Goal: Information Seeking & Learning: Learn about a topic

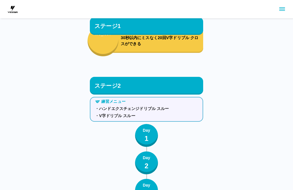
scroll to position [1561, 0]
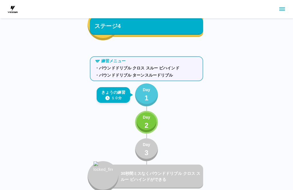
click at [147, 91] on p "Day" at bounding box center [146, 90] width 7 height 6
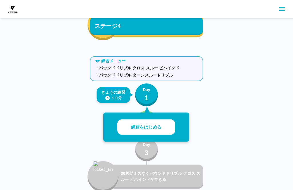
click at [167, 127] on button "練習をはじめる" at bounding box center [146, 128] width 58 height 16
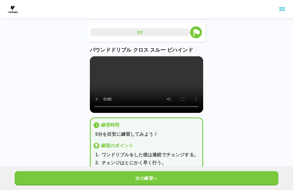
click at [109, 80] on video at bounding box center [146, 84] width 113 height 57
click at [94, 63] on video at bounding box center [146, 84] width 113 height 57
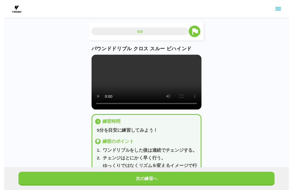
scroll to position [6, 0]
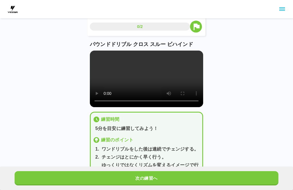
click at [208, 173] on button "次の練習へ" at bounding box center [147, 178] width 264 height 14
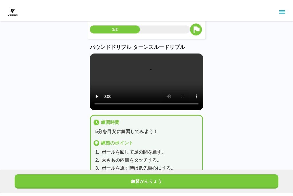
scroll to position [0, 0]
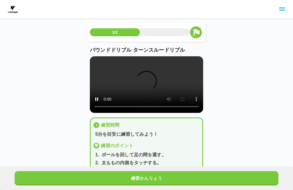
click at [145, 85] on video at bounding box center [146, 84] width 113 height 57
click at [94, 67] on video at bounding box center [146, 84] width 113 height 57
click at [113, 88] on video at bounding box center [146, 84] width 113 height 57
click at [88, 57] on main "1/2 パウンドドリブル ターンスルードリブル 練習時間 5分を目安に練習してみよう！ 練習のポイント 1 . ボールを回して足の間を通す。 2 . 太ももの…" at bounding box center [146, 105] width 127 height 165
click at [89, 66] on main "1/2 パウンドドリブル ターンスルードリブル 練習時間 5分を目安に練習してみよう！ 練習のポイント 1 . ボールを回して足の間を通す。 2 . 太ももの…" at bounding box center [146, 105] width 127 height 165
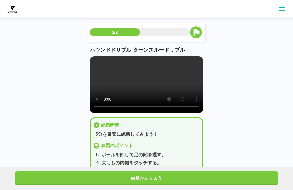
click at [88, 66] on main "1/2 パウンドドリブル ターンスルードリブル 練習時間 5分を目安に練習してみよう！ 練習のポイント 1 . ボールを回して足の間を通す。 2 . 太ももの…" at bounding box center [146, 105] width 127 height 165
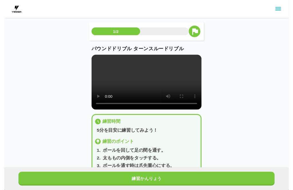
scroll to position [6, 0]
